Goal: Information Seeking & Learning: Learn about a topic

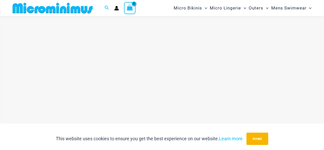
scroll to position [22, 0]
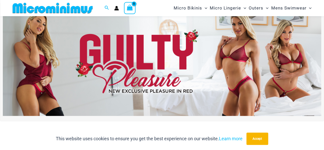
click at [123, 44] on img at bounding box center [162, 62] width 319 height 108
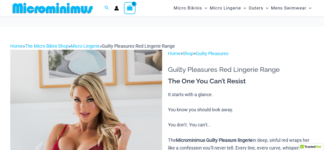
scroll to position [72, 0]
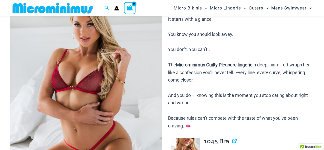
click at [97, 72] on img at bounding box center [86, 88] width 152 height 228
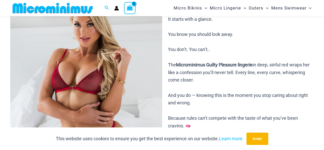
click at [97, 72] on img at bounding box center [86, 88] width 152 height 228
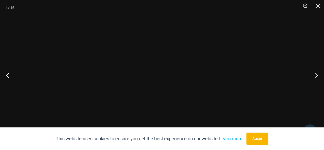
click at [97, 72] on div at bounding box center [162, 75] width 324 height 150
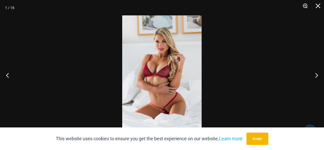
click at [303, 7] on button "Zoom" at bounding box center [303, 7] width 13 height 15
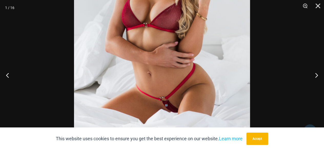
click at [204, 32] on img at bounding box center [162, 26] width 176 height 264
click at [313, 75] on button "Next" at bounding box center [314, 75] width 19 height 26
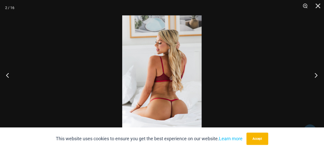
click at [313, 75] on button "Next" at bounding box center [314, 75] width 19 height 26
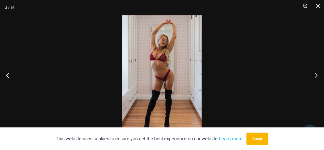
click at [313, 75] on button "Next" at bounding box center [314, 75] width 19 height 26
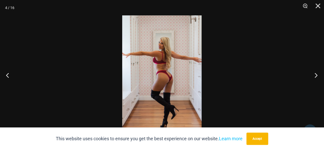
click at [313, 75] on button "Next" at bounding box center [314, 75] width 19 height 26
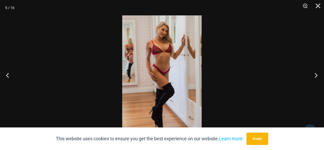
click at [313, 75] on button "Next" at bounding box center [314, 75] width 19 height 26
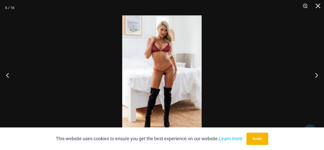
click at [142, 56] on img at bounding box center [162, 74] width 80 height 119
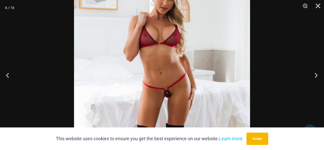
click at [317, 75] on button "Next" at bounding box center [314, 75] width 19 height 26
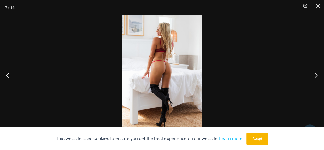
click at [317, 75] on button "Next" at bounding box center [314, 75] width 19 height 26
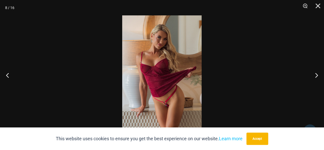
click at [153, 75] on img at bounding box center [162, 74] width 80 height 119
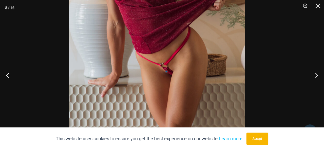
click at [184, 27] on img at bounding box center [157, 5] width 176 height 264
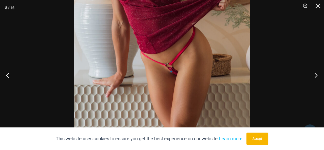
click at [317, 74] on button "Next" at bounding box center [314, 75] width 19 height 26
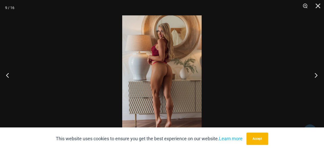
click at [317, 74] on button "Next" at bounding box center [314, 75] width 19 height 26
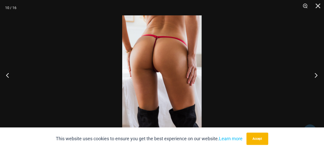
click at [317, 74] on button "Next" at bounding box center [314, 75] width 19 height 26
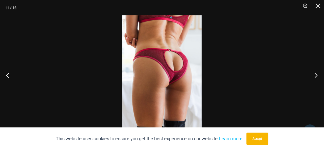
click at [317, 74] on button "Next" at bounding box center [314, 75] width 19 height 26
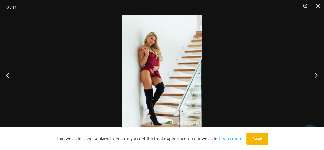
click at [317, 74] on button "Next" at bounding box center [314, 75] width 19 height 26
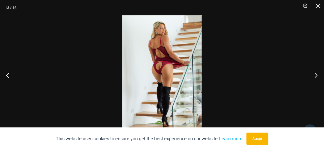
click at [317, 74] on button "Next" at bounding box center [314, 75] width 19 height 26
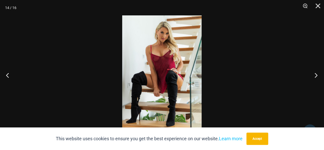
click at [317, 74] on button "Next" at bounding box center [314, 75] width 19 height 26
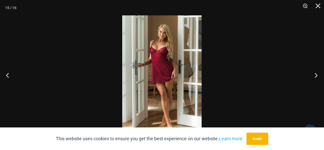
click at [317, 74] on button "Next" at bounding box center [314, 75] width 19 height 26
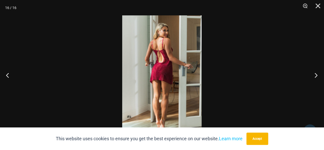
click at [317, 74] on button "Next" at bounding box center [314, 75] width 19 height 26
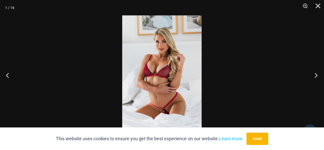
click at [317, 74] on button "Next" at bounding box center [314, 75] width 19 height 26
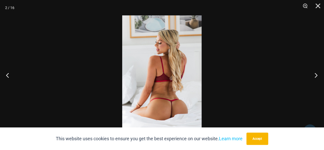
click at [317, 74] on button "Next" at bounding box center [314, 75] width 19 height 26
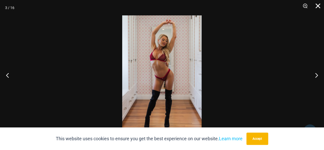
click at [320, 4] on button "Close" at bounding box center [316, 7] width 13 height 15
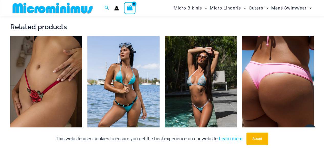
scroll to position [919, 0]
